Goal: Task Accomplishment & Management: Use online tool/utility

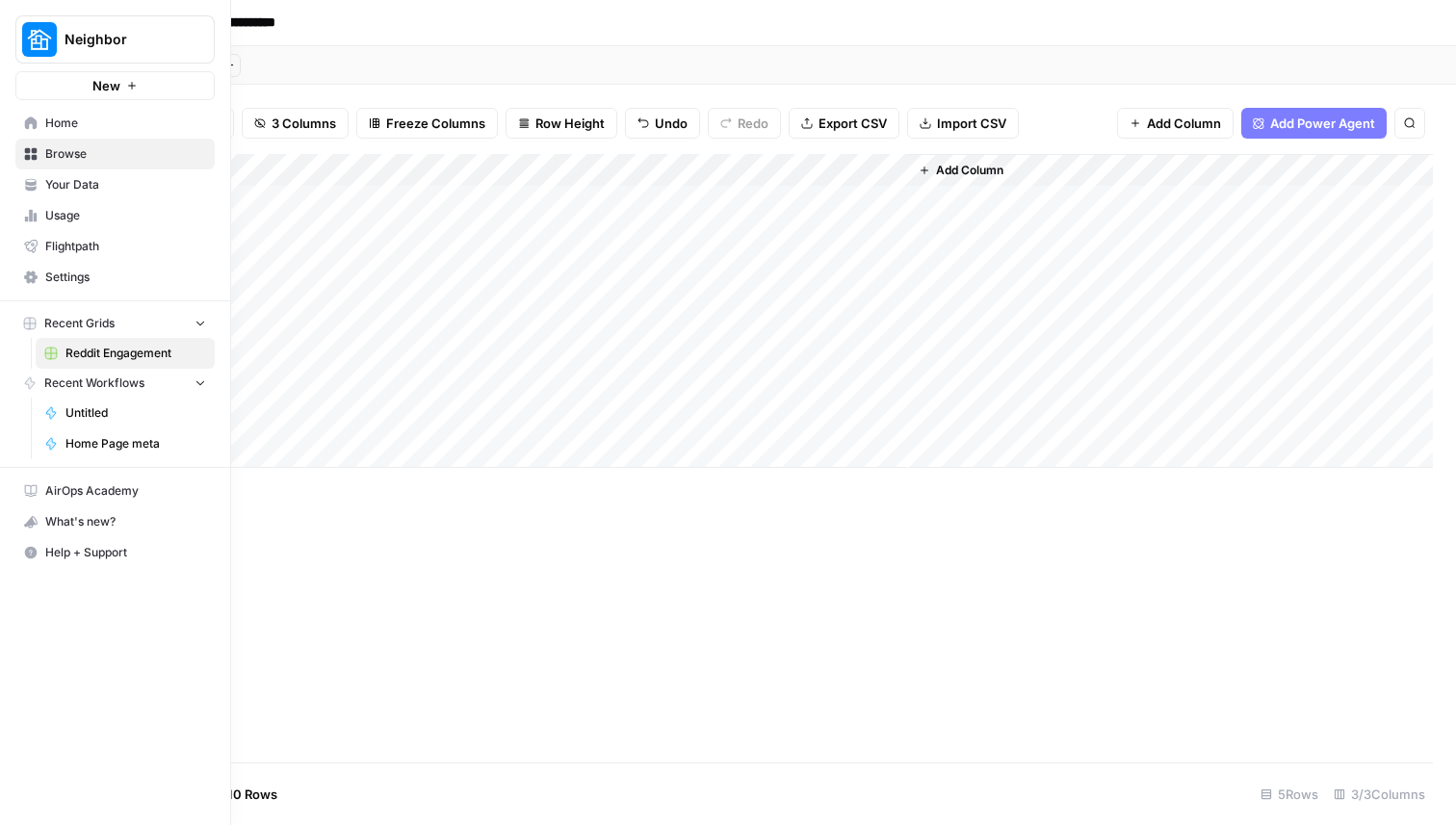
click at [86, 78] on button "New" at bounding box center [115, 86] width 199 height 29
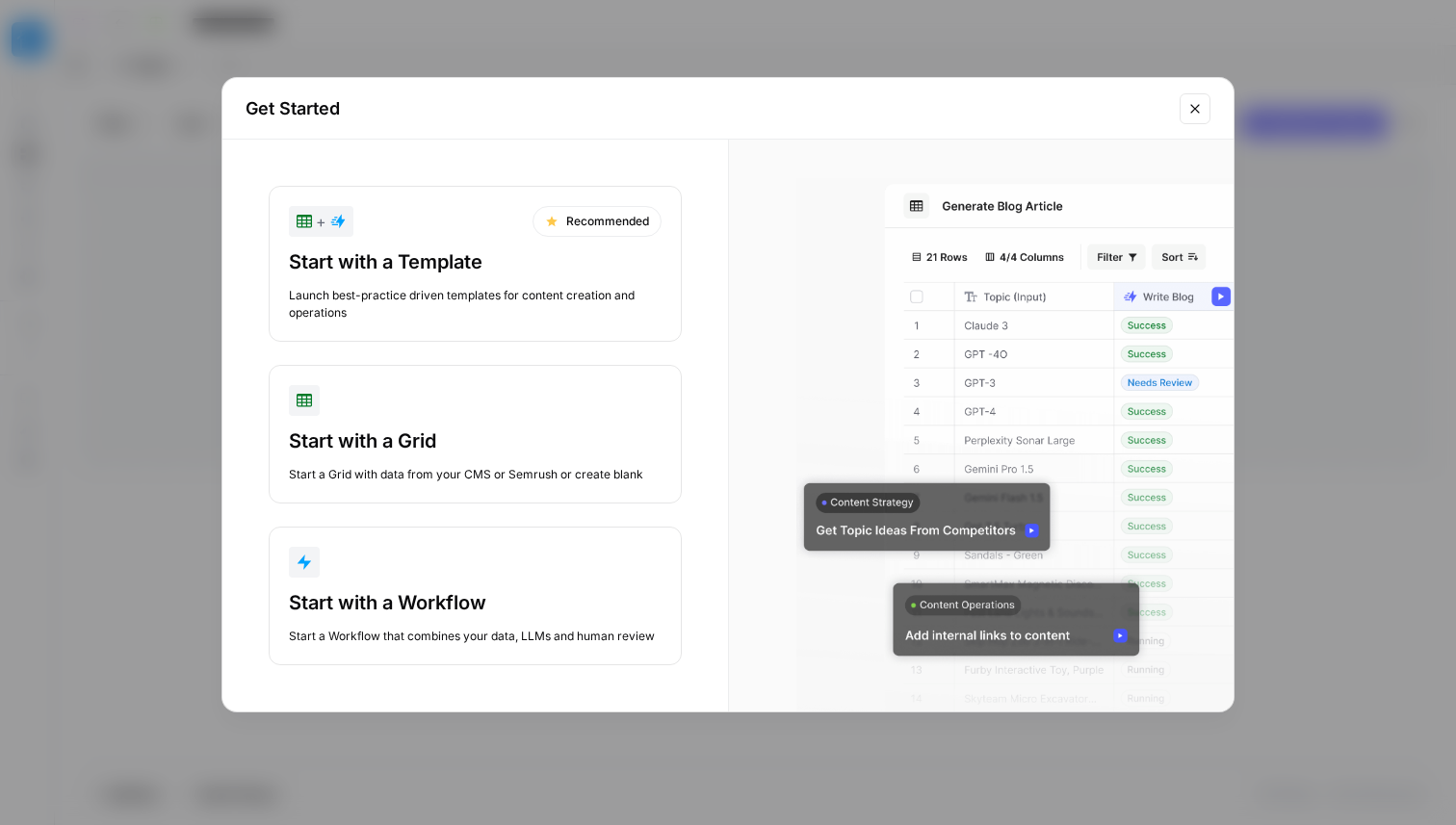
click at [482, 283] on div "Start with a Template Launch best-practice driven templates for content creatio…" at bounding box center [475, 285] width 372 height 74
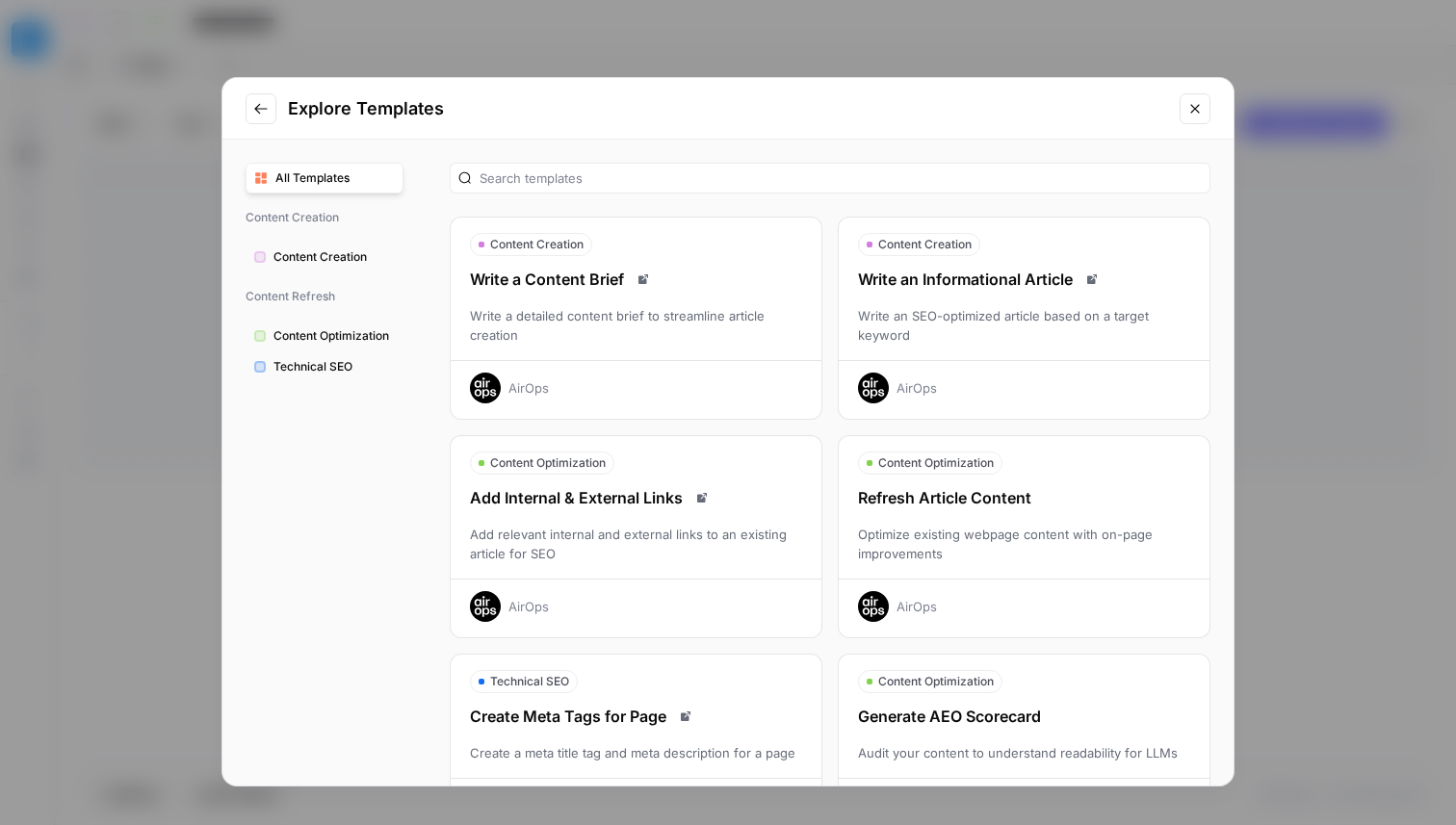
click at [254, 106] on icon "Go to previous step" at bounding box center [261, 109] width 15 height 15
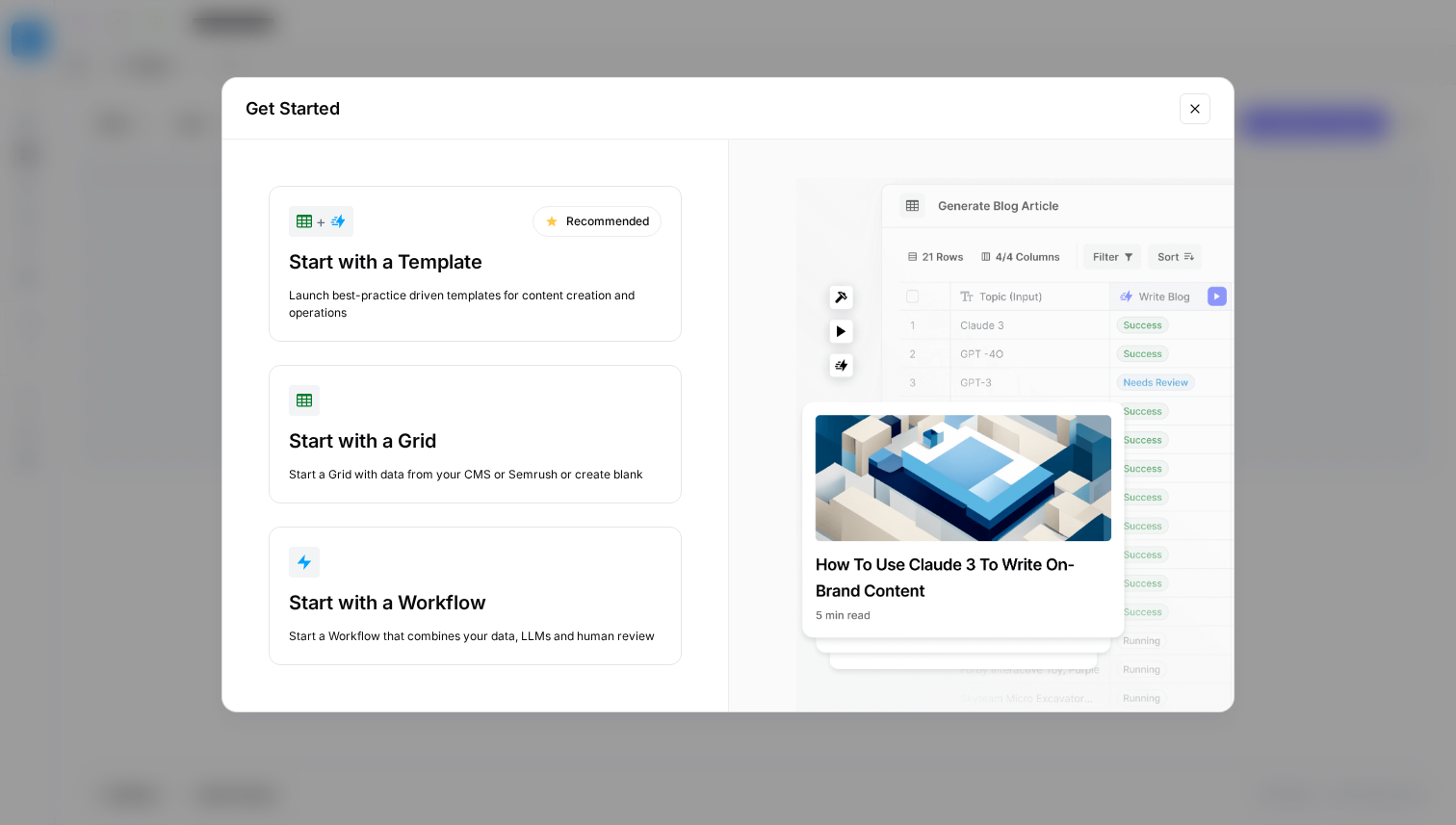
click at [398, 11] on div "Get Started + Recommended Start with a Template Launch best-practice driven tem…" at bounding box center [728, 412] width 1456 height 825
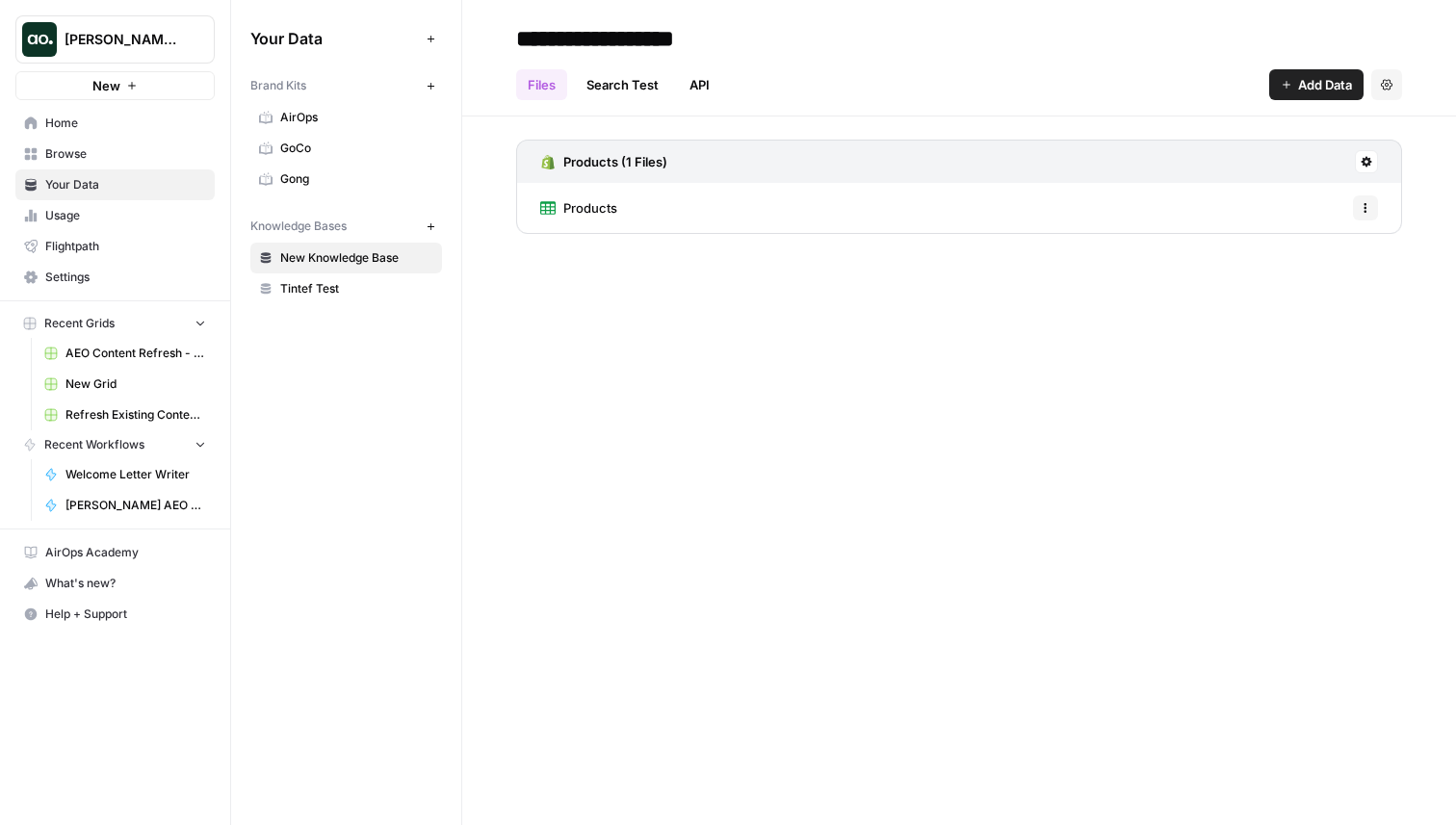
click at [60, 251] on span "Flightpath" at bounding box center [126, 247] width 160 height 17
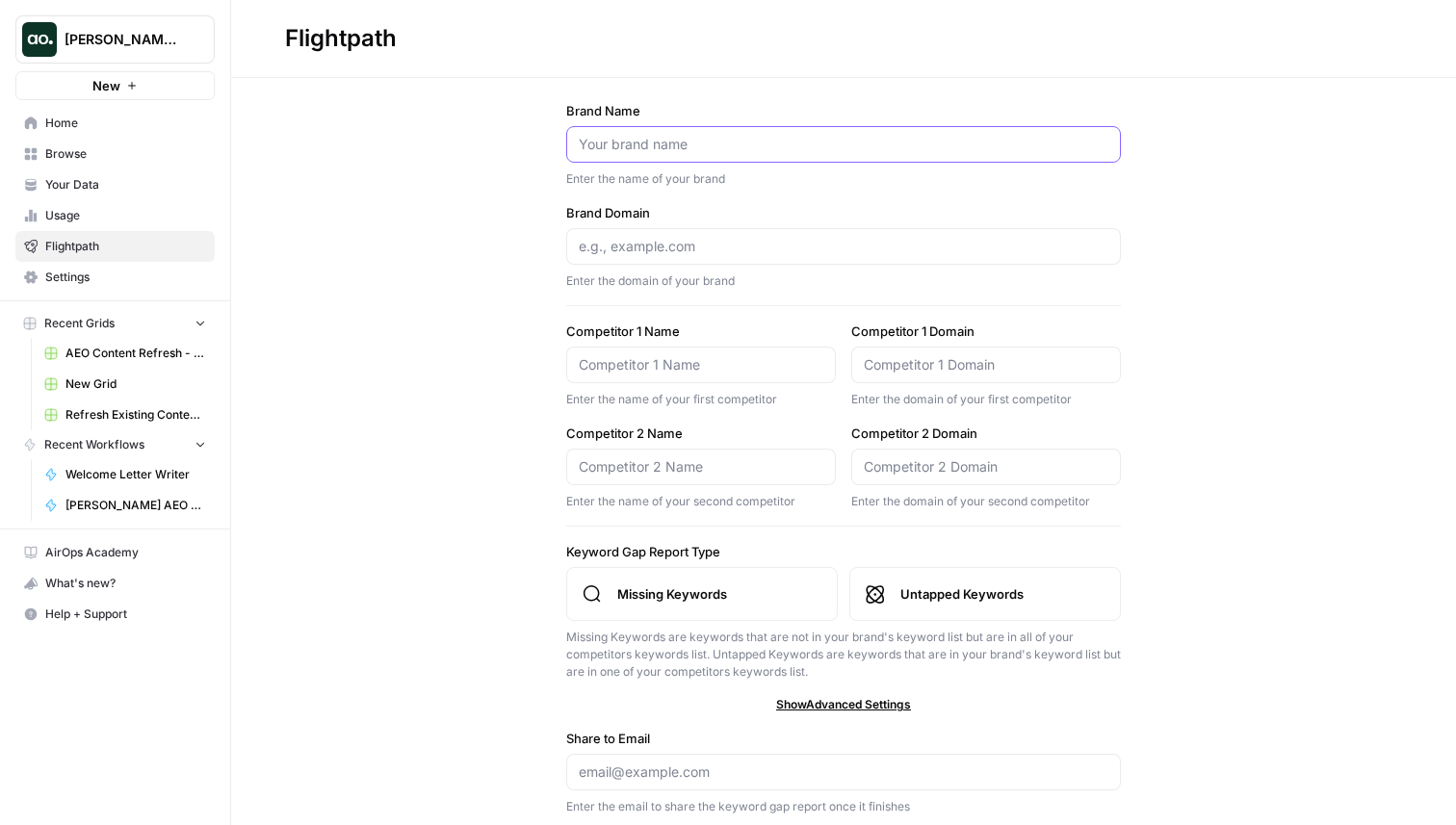
click at [608, 134] on input "Brand Name" at bounding box center [843, 144] width 530 height 19
click at [112, 81] on span "New" at bounding box center [106, 86] width 28 height 19
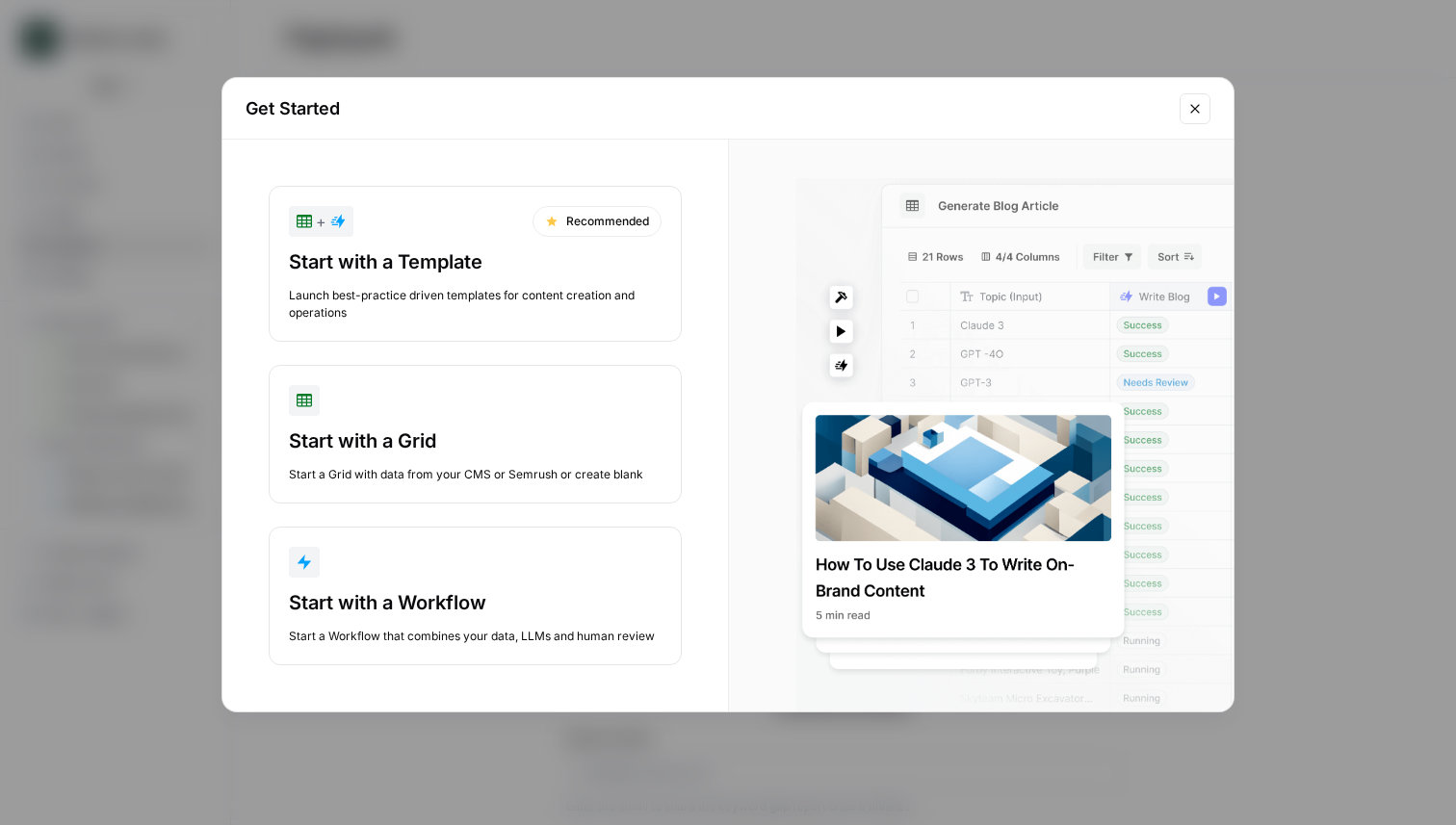
click at [47, 250] on div "Get Started + Recommended Start with a Template Launch best-practice driven tem…" at bounding box center [728, 412] width 1456 height 825
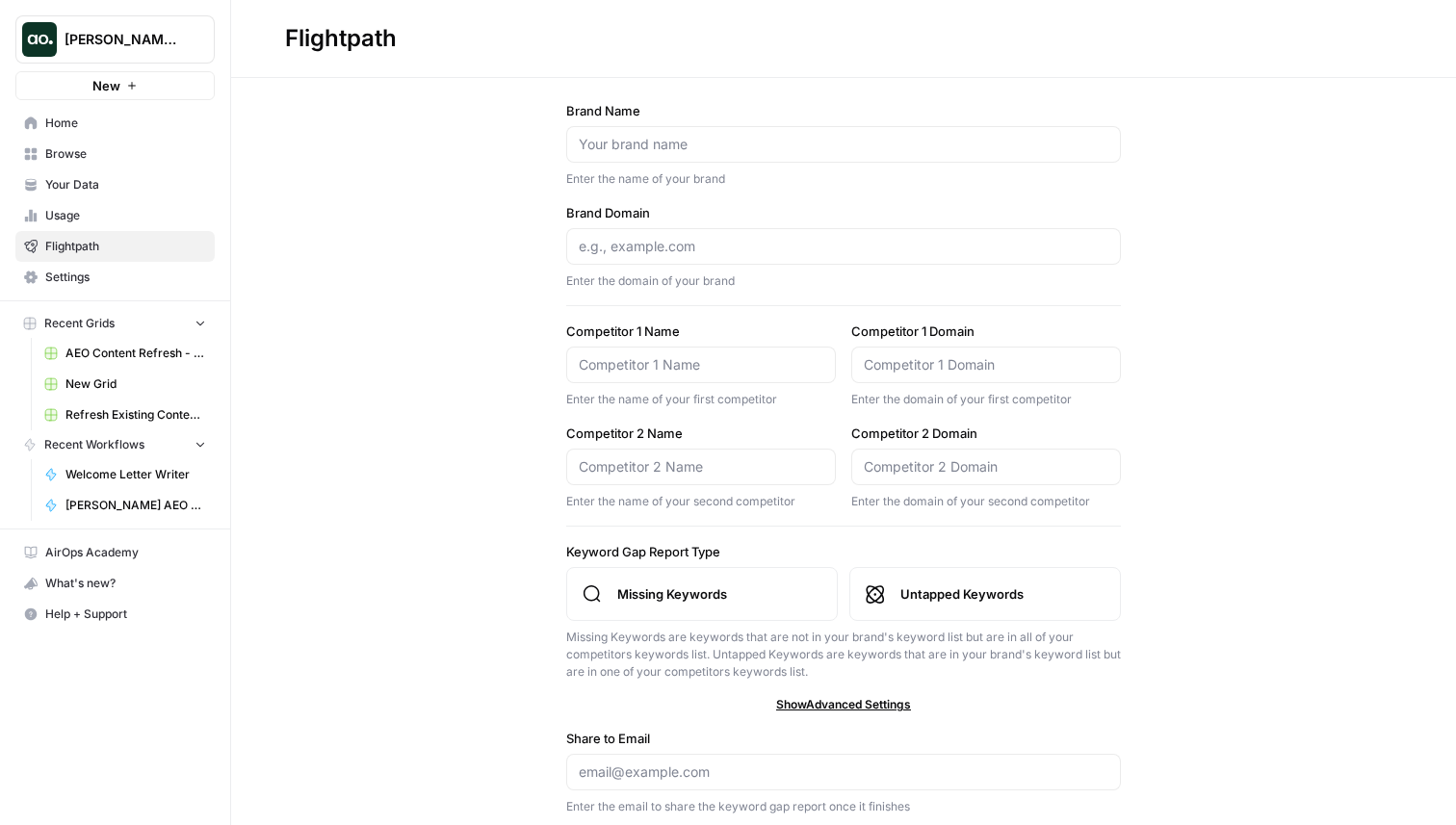
click at [131, 112] on link "Home" at bounding box center [115, 124] width 199 height 31
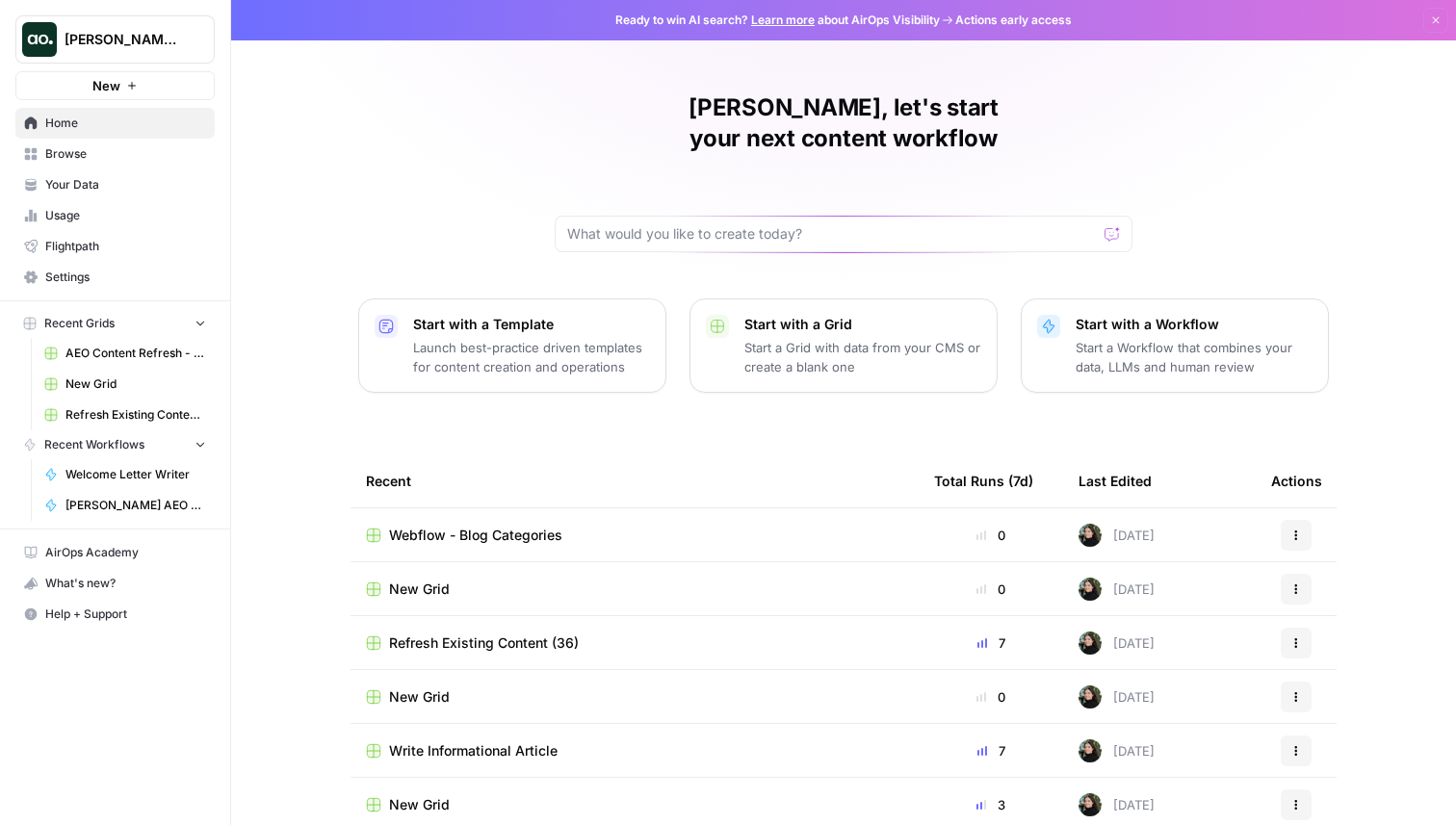
click at [131, 99] on button "New" at bounding box center [115, 86] width 199 height 29
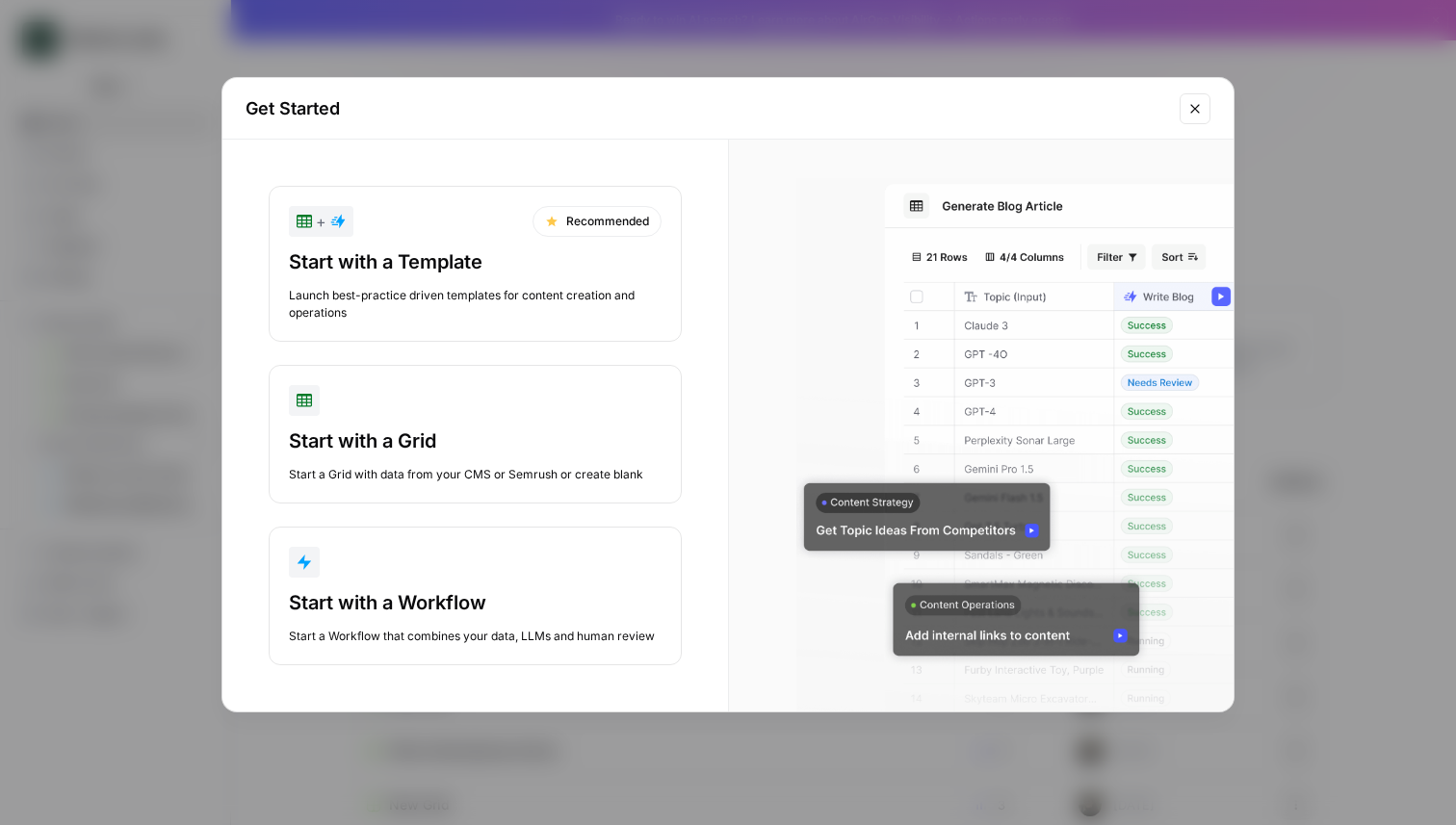
click at [398, 292] on div "Launch best-practice driven templates for content creation and operations" at bounding box center [475, 305] width 372 height 35
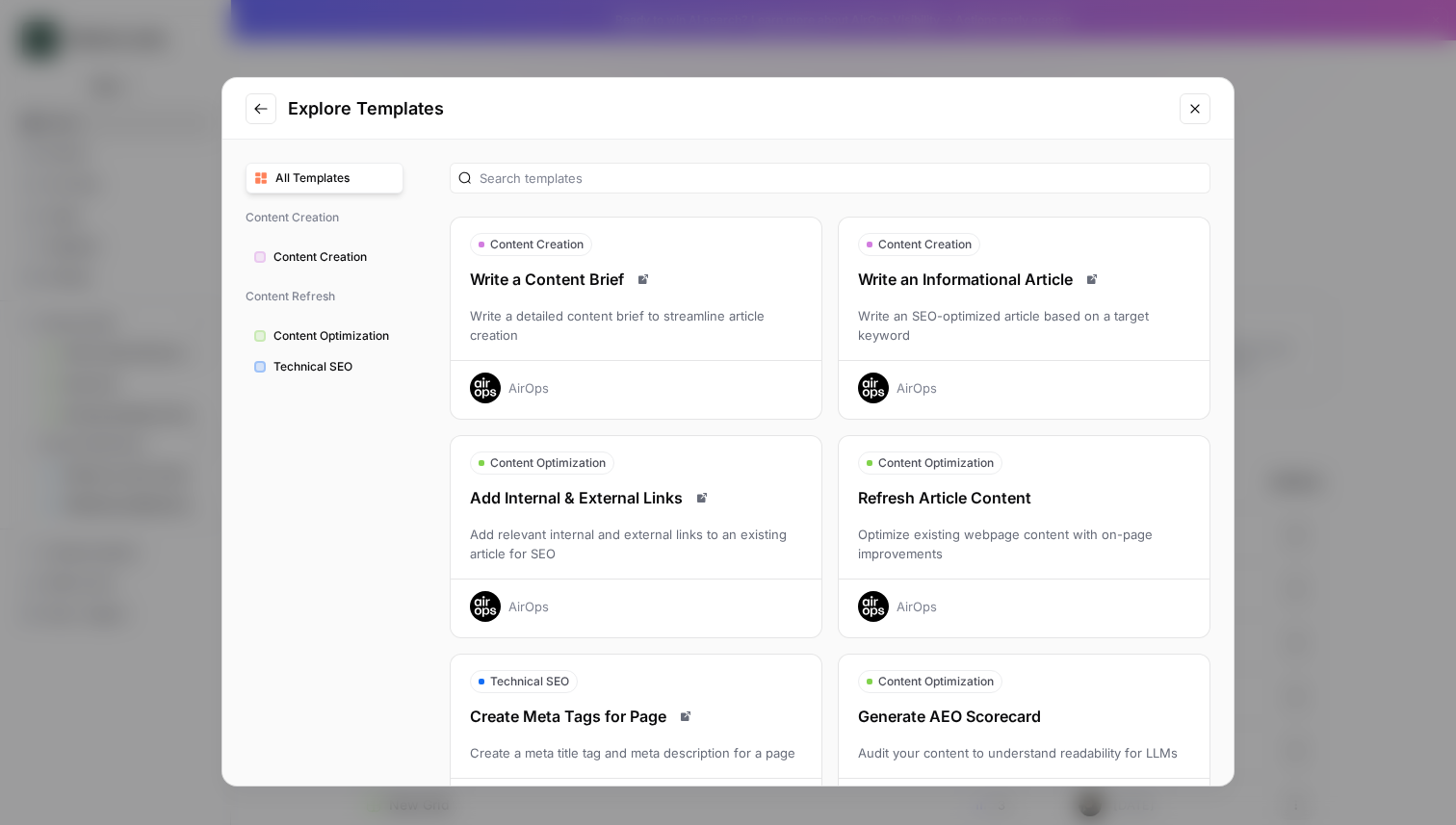
scroll to position [49, 0]
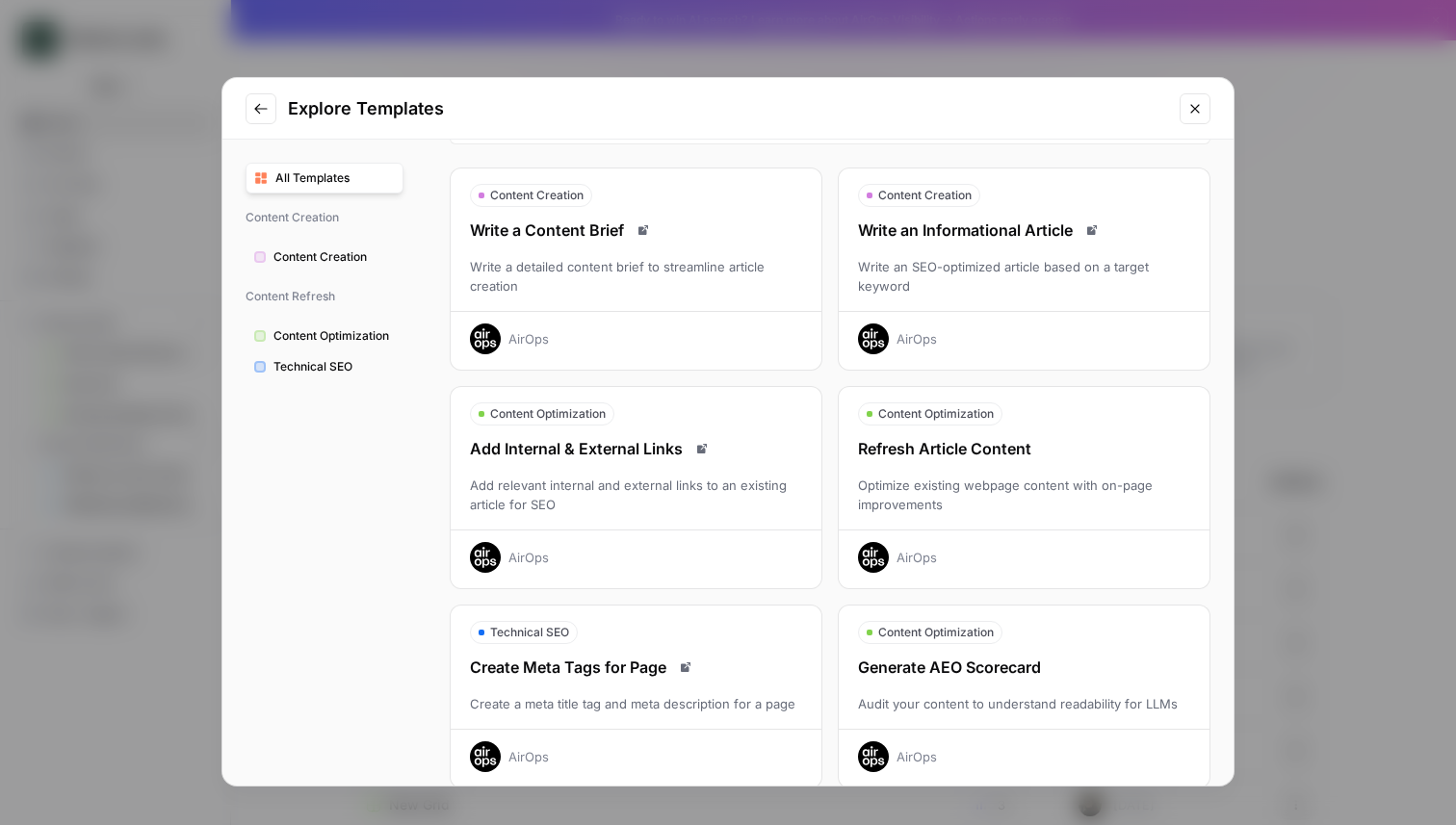
click at [959, 476] on div "Optimize existing webpage content with on-page improvements" at bounding box center [1023, 495] width 370 height 39
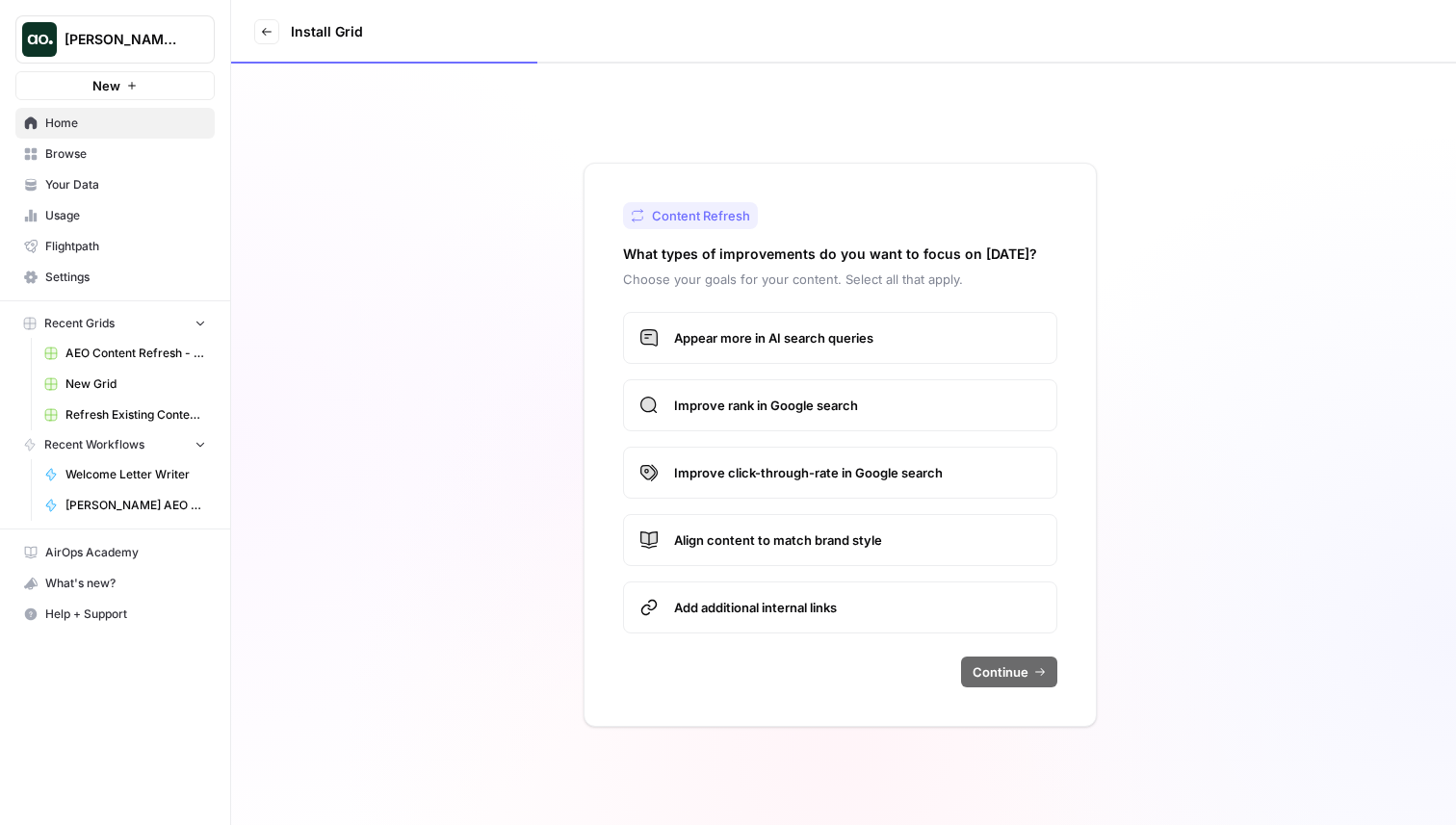
click at [696, 344] on span "Appear more in AI search queries" at bounding box center [857, 339] width 366 height 19
click at [155, 85] on button "New" at bounding box center [115, 86] width 199 height 29
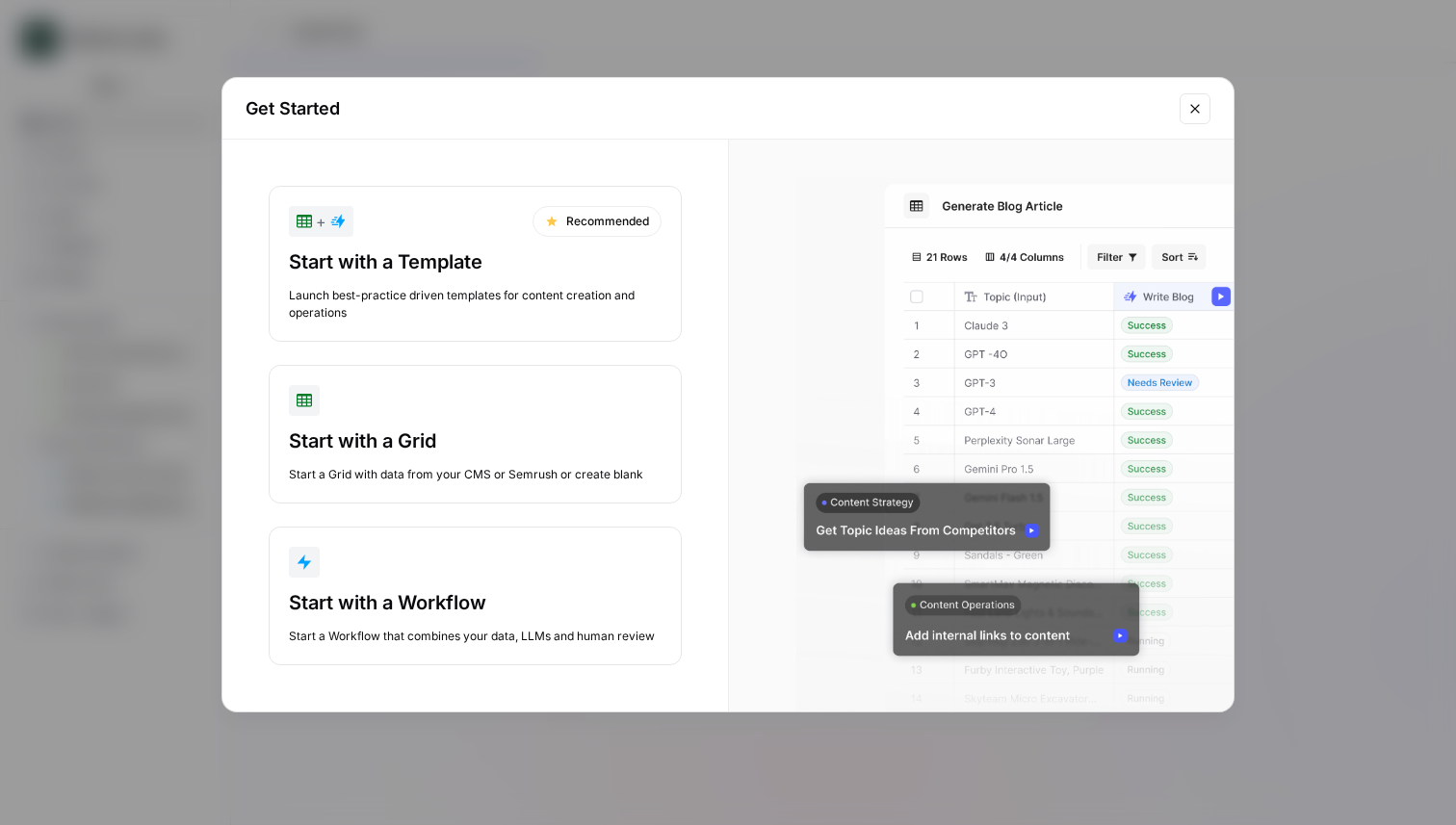
click at [478, 243] on button "+ Recommended Start with a Template Launch best-practice driven templates for c…" at bounding box center [475, 263] width 413 height 156
